Goal: Browse casually

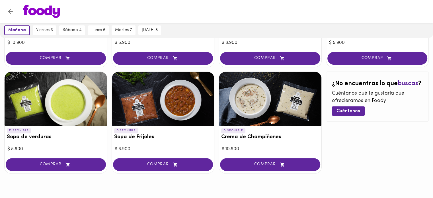
scroll to position [362, 0]
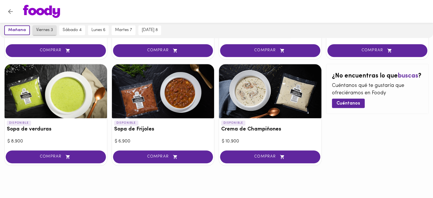
click at [44, 29] on span "viernes 3" at bounding box center [44, 30] width 17 height 5
click at [44, 29] on span "viernes 3" at bounding box center [43, 30] width 18 height 5
click at [46, 33] on span "viernes 3" at bounding box center [43, 30] width 18 height 5
click at [8, 9] on icon "Volver" at bounding box center [10, 11] width 7 height 7
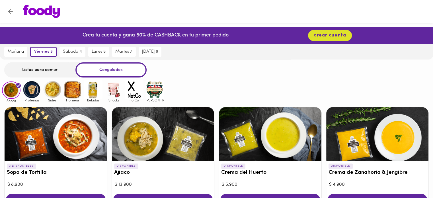
click at [31, 90] on img at bounding box center [31, 89] width 18 height 18
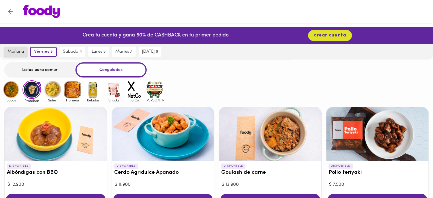
click at [17, 53] on span "mañana" at bounding box center [16, 51] width 16 height 5
click at [13, 89] on img at bounding box center [11, 89] width 18 height 18
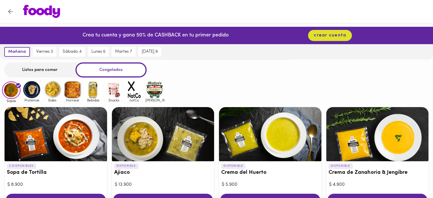
click at [32, 84] on img at bounding box center [31, 89] width 18 height 18
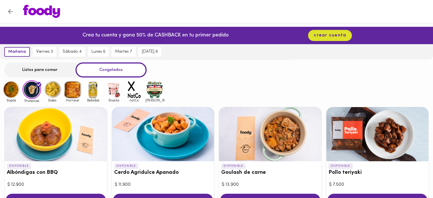
click at [57, 92] on img at bounding box center [52, 89] width 18 height 18
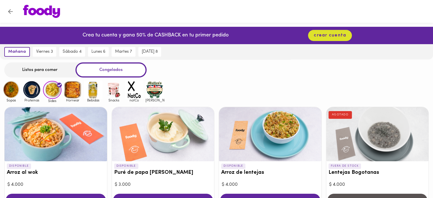
click at [73, 93] on img at bounding box center [72, 89] width 18 height 18
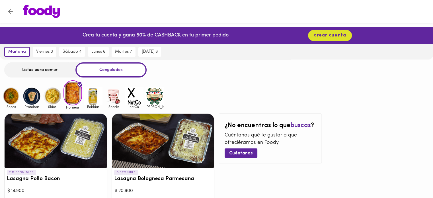
click at [92, 99] on img at bounding box center [93, 96] width 18 height 18
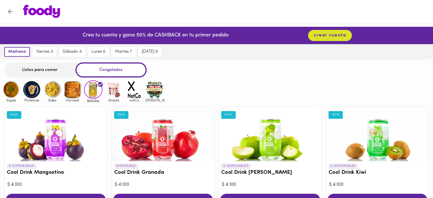
click at [113, 94] on img at bounding box center [113, 89] width 18 height 18
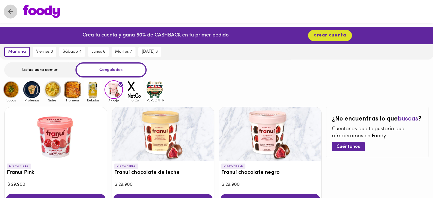
click at [7, 9] on icon "Volver" at bounding box center [10, 11] width 7 height 7
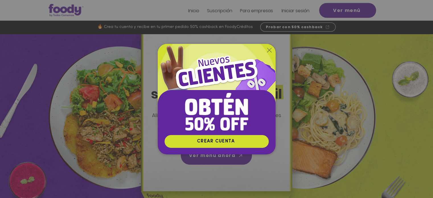
click at [269, 49] on icon "Volver al sitio" at bounding box center [269, 50] width 5 height 5
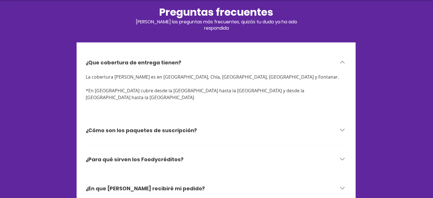
scroll to position [1788, 0]
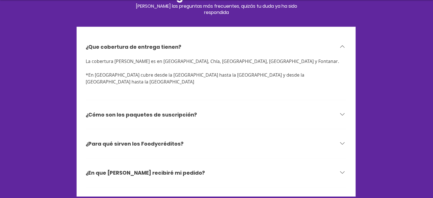
click at [342, 113] on icon at bounding box center [342, 114] width 5 height 3
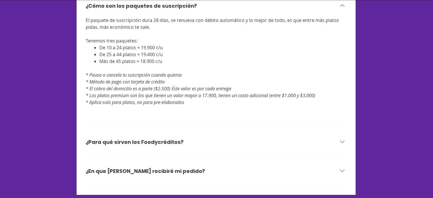
scroll to position [1869, 0]
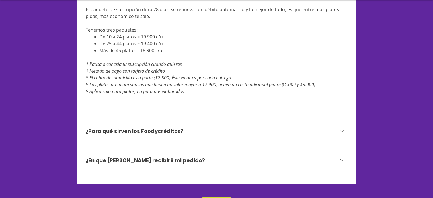
click at [209, 156] on div "¿En que [PERSON_NAME] recibiré mi pedido?" at bounding box center [212, 160] width 253 height 8
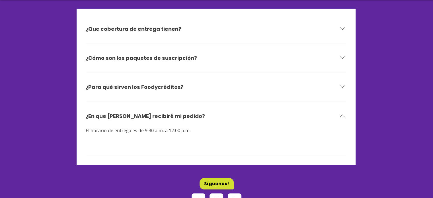
scroll to position [1803, 0]
